Goal: Task Accomplishment & Management: Complete application form

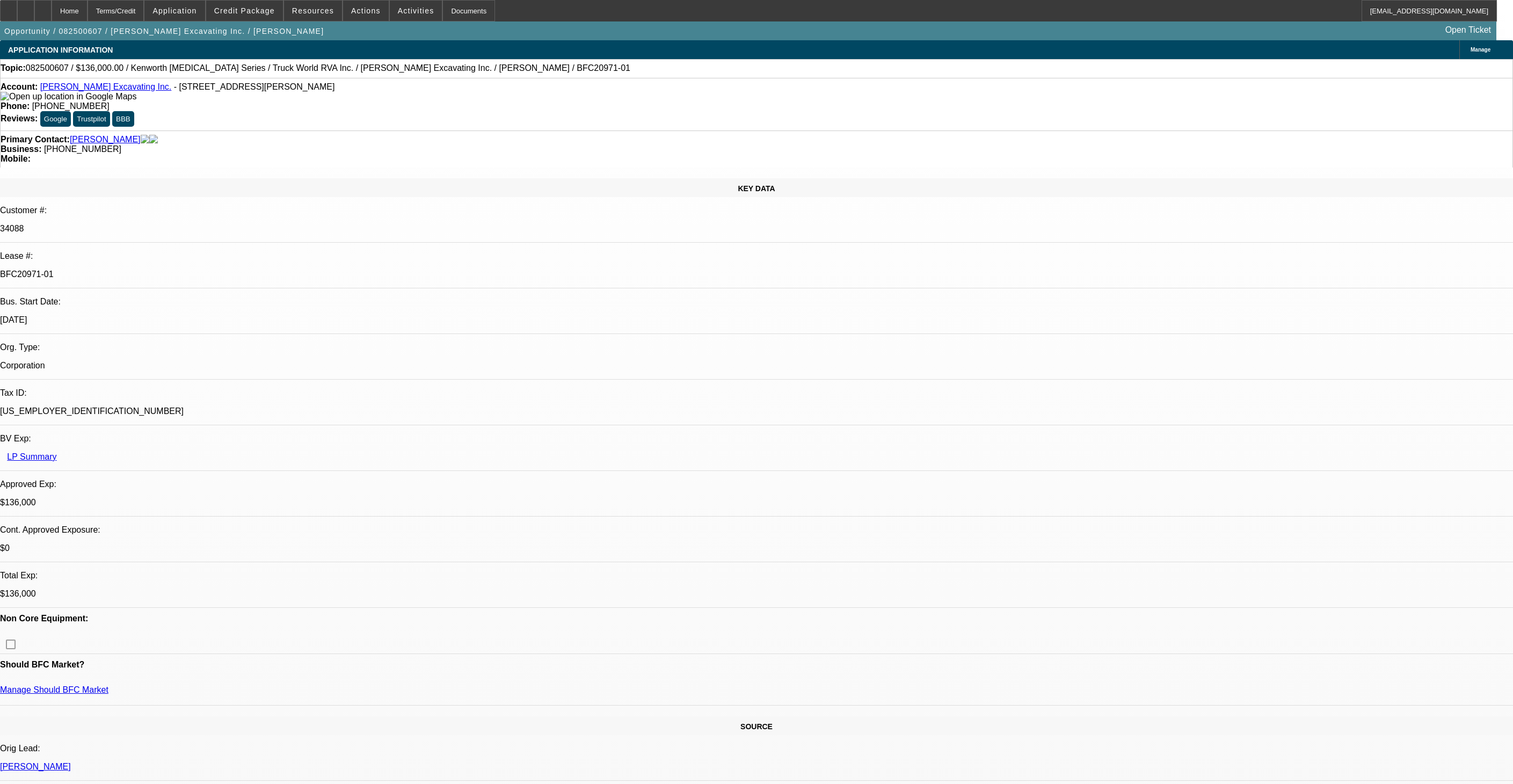
select select "0"
select select "2"
select select "0"
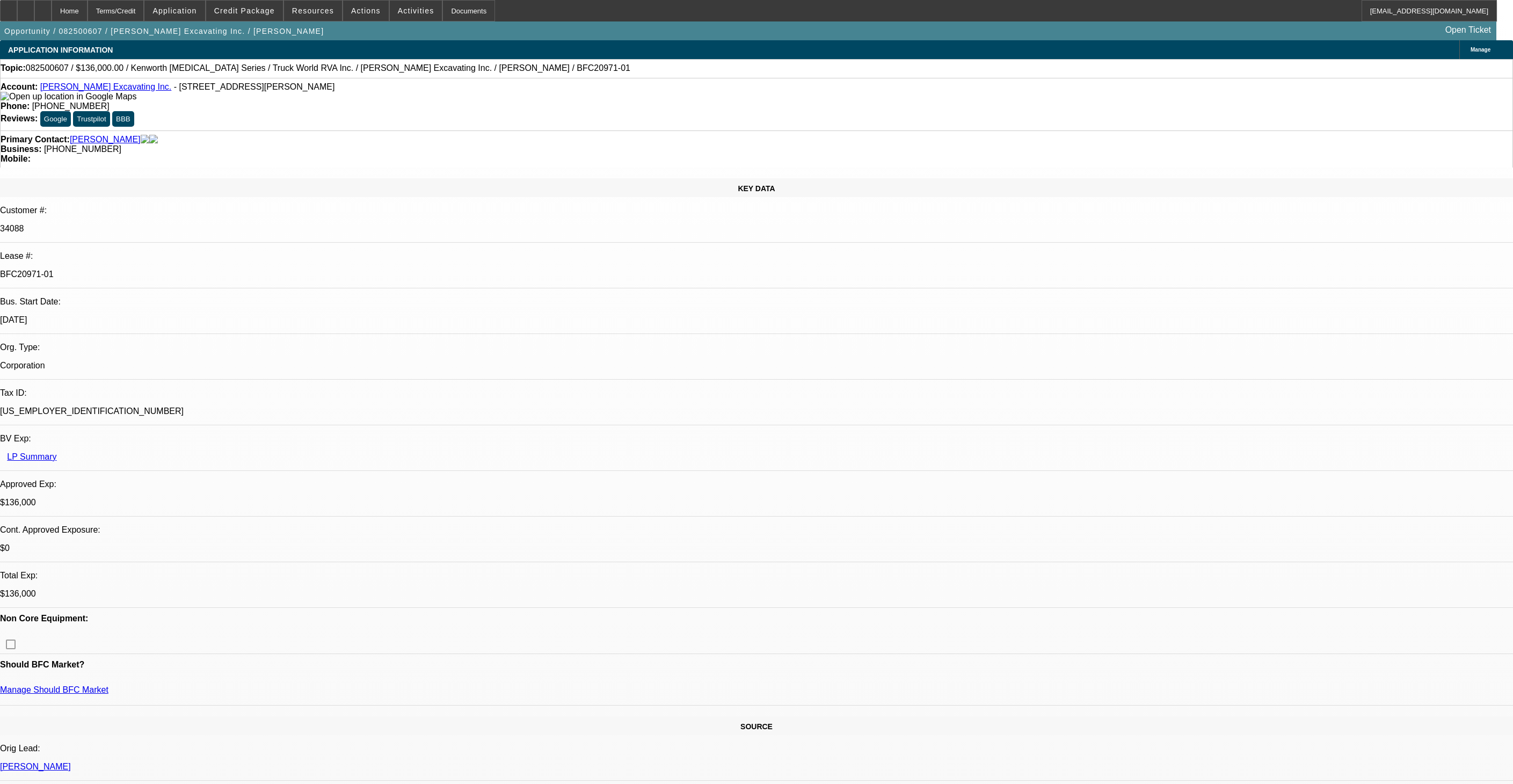
select select "0"
select select "6"
select select "0"
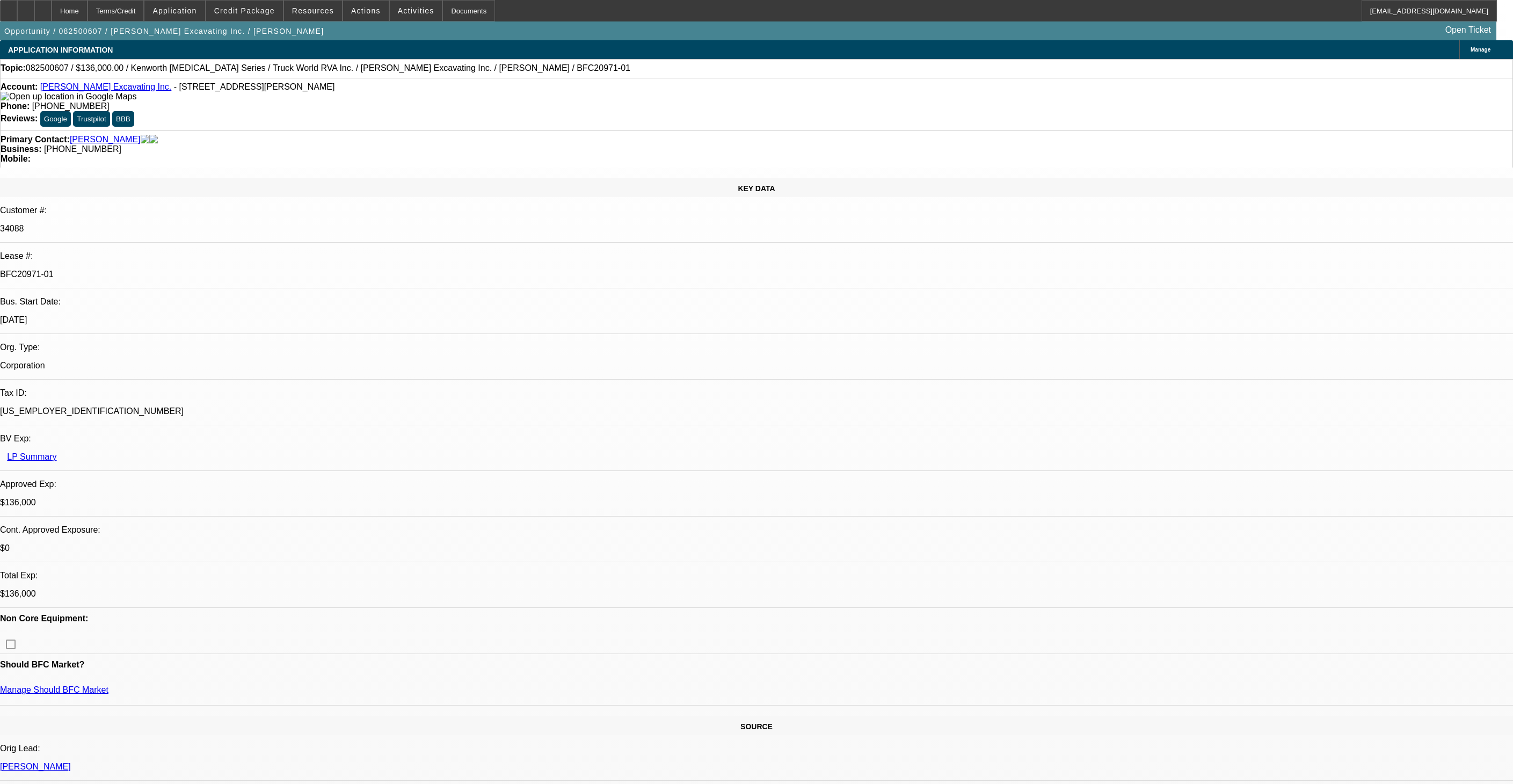
select select "0"
select select "6"
select select "0"
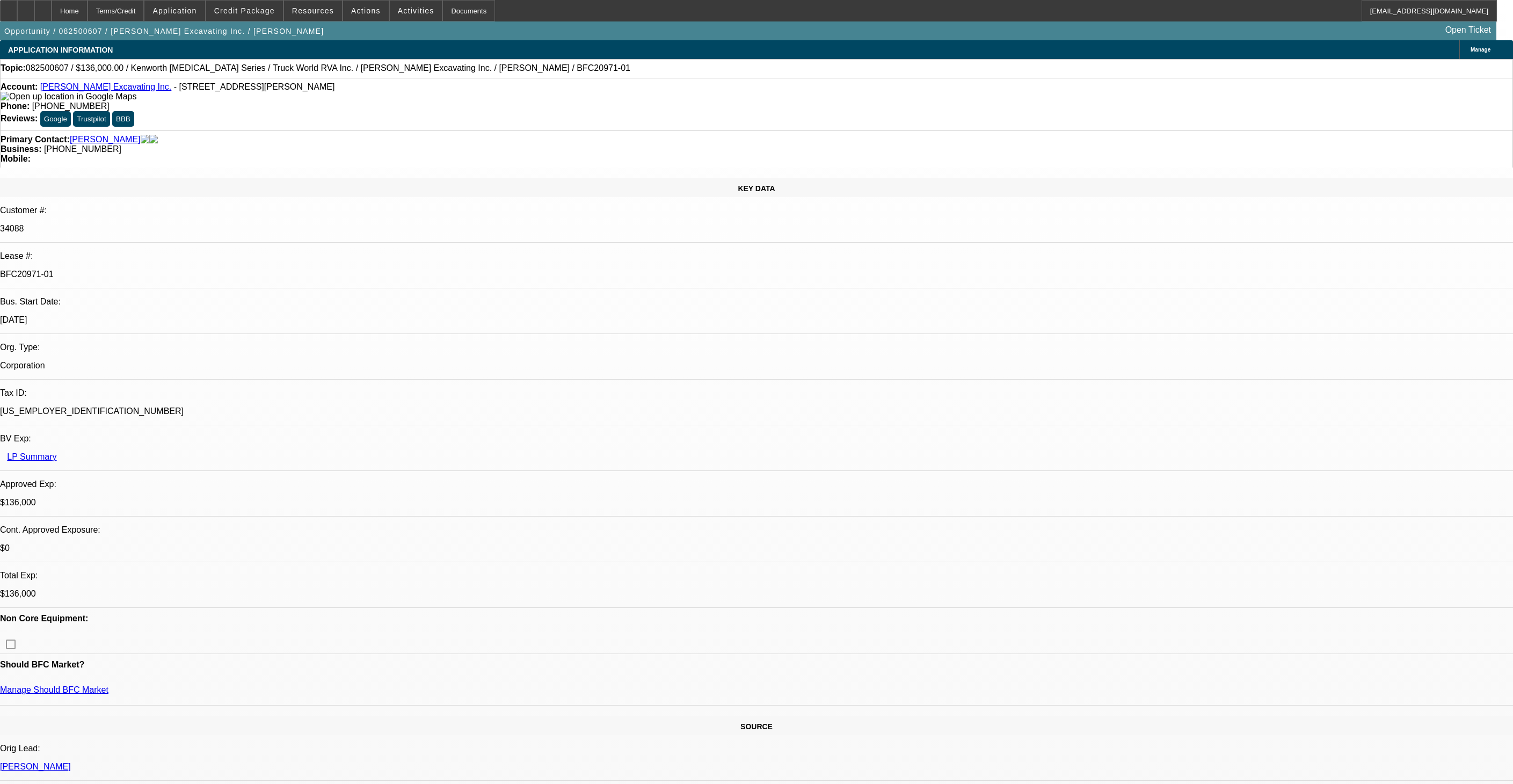
select select "6"
